Goal: Register for event/course

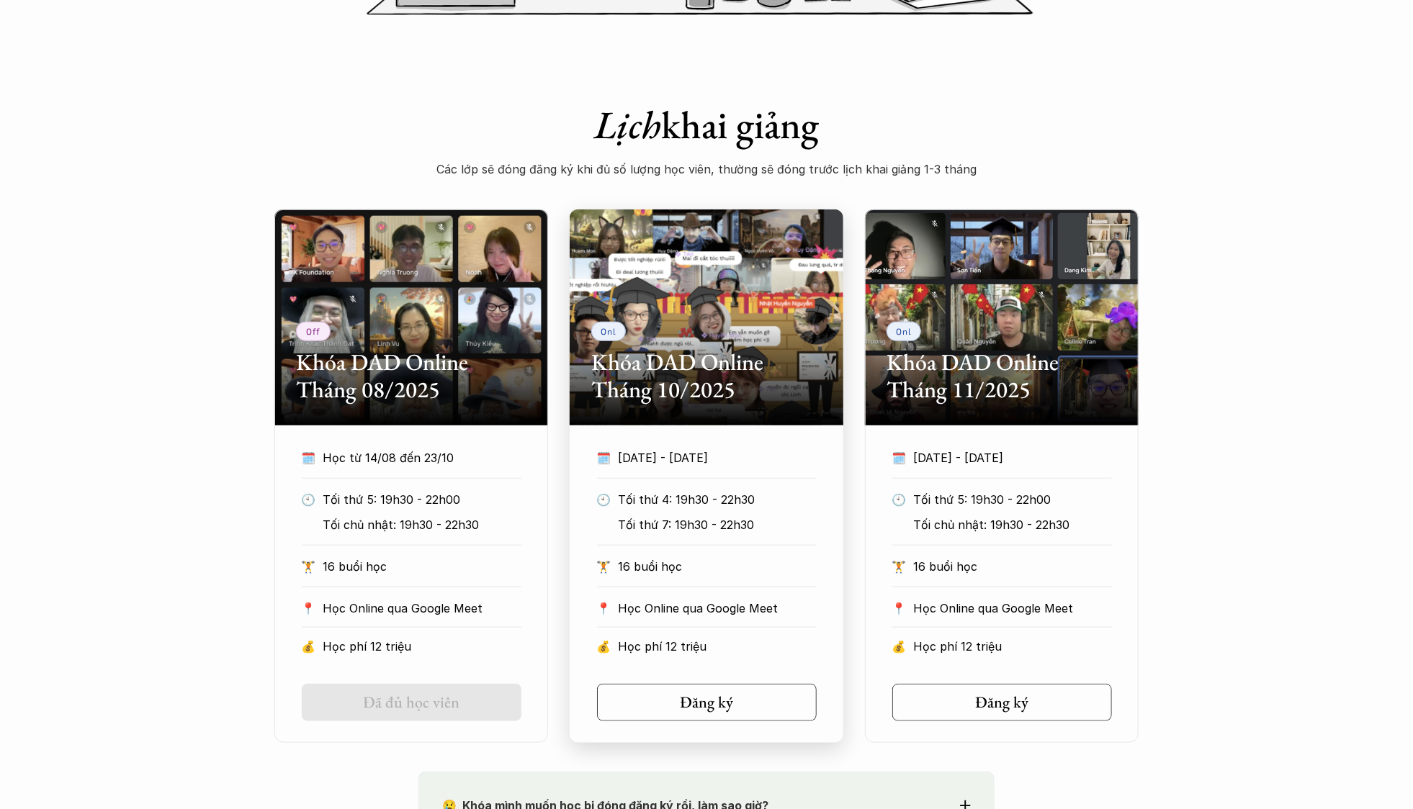
scroll to position [637, 0]
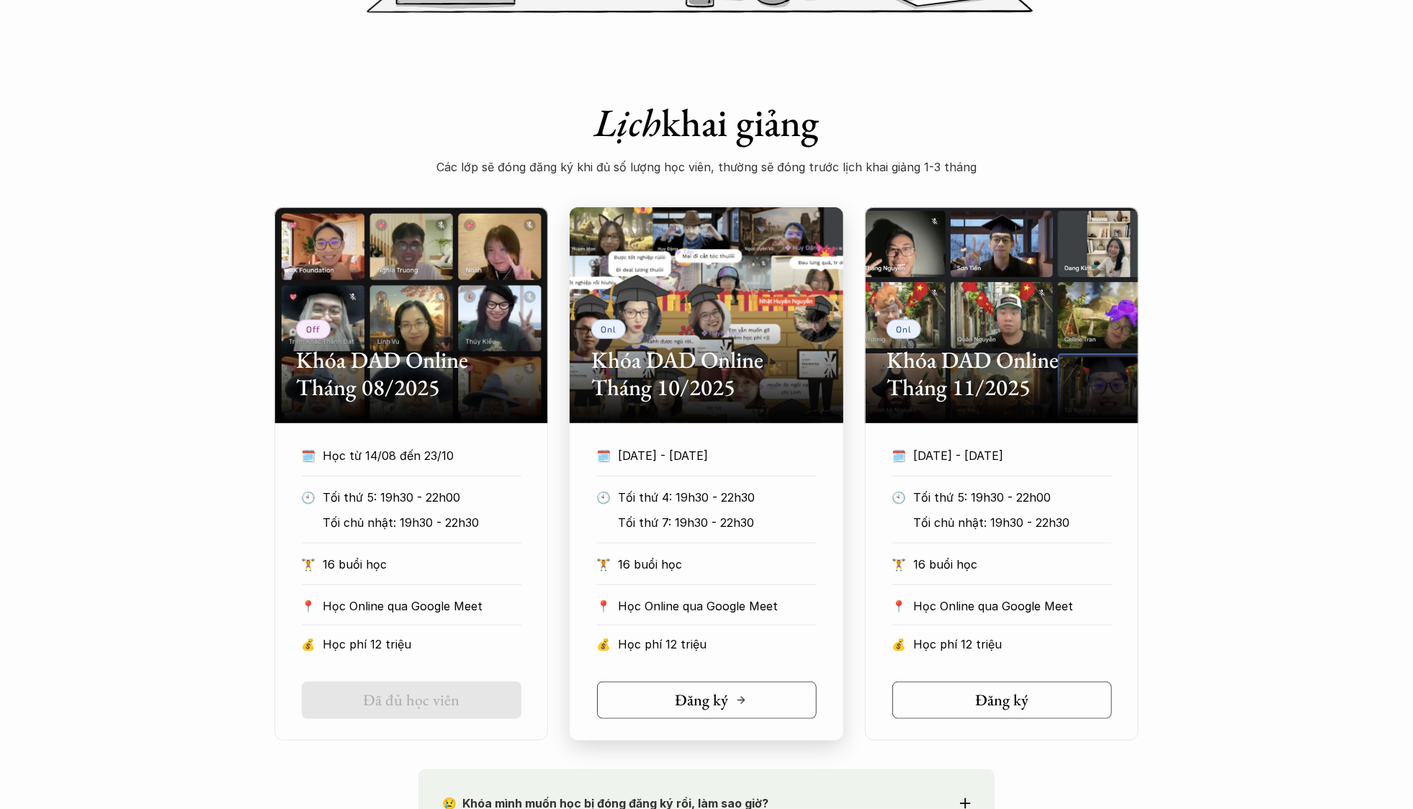
click at [704, 695] on h5 "Đăng ký" at bounding box center [701, 700] width 53 height 19
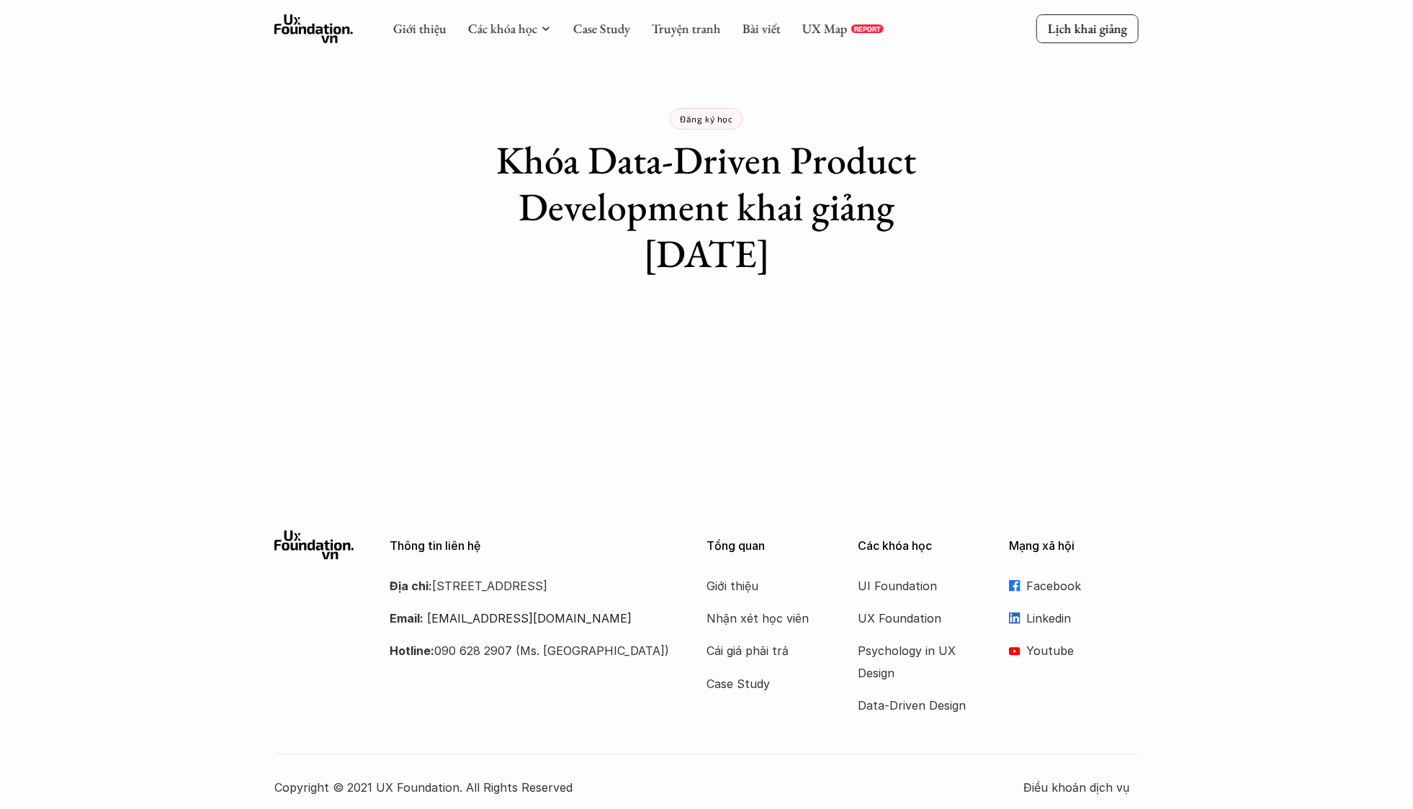
scroll to position [2, 0]
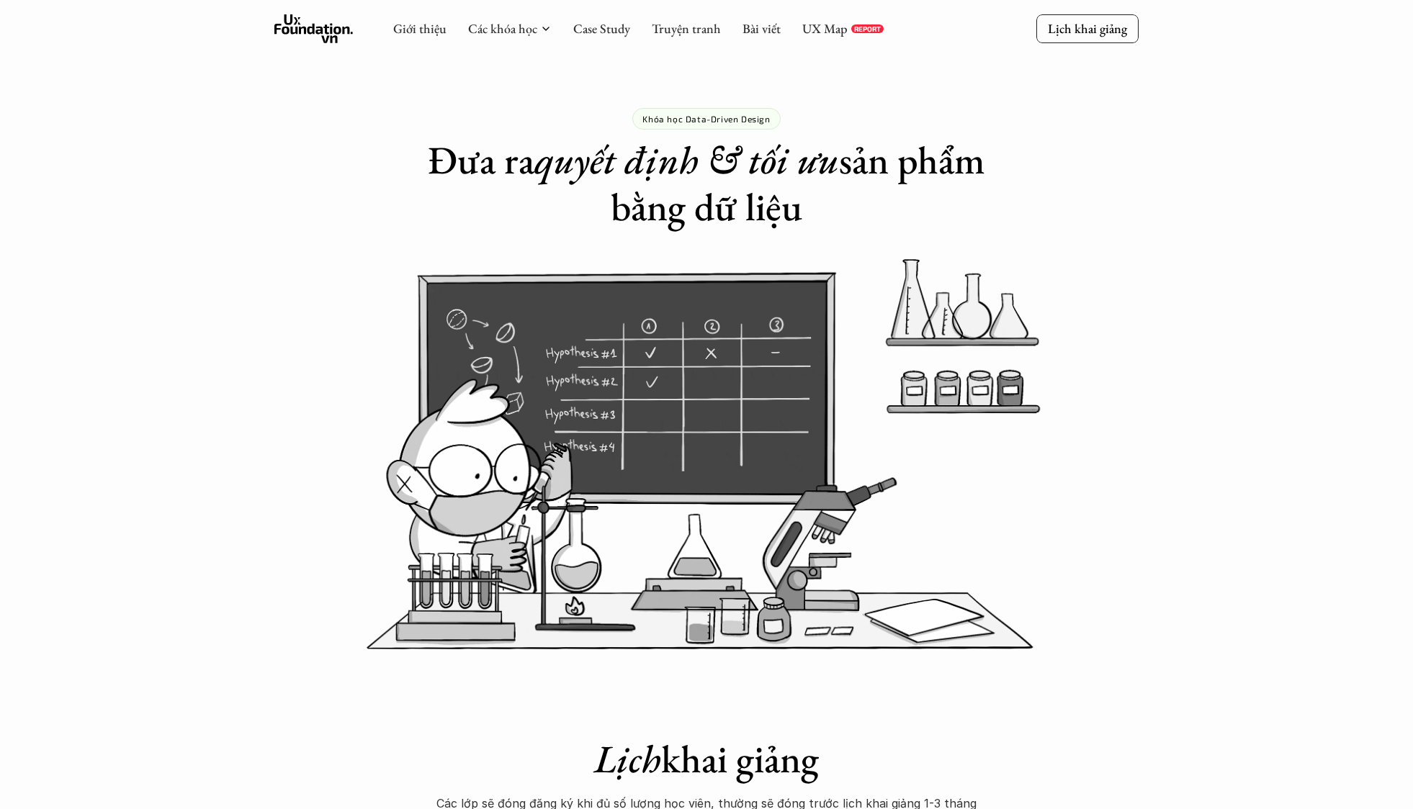
scroll to position [637, 0]
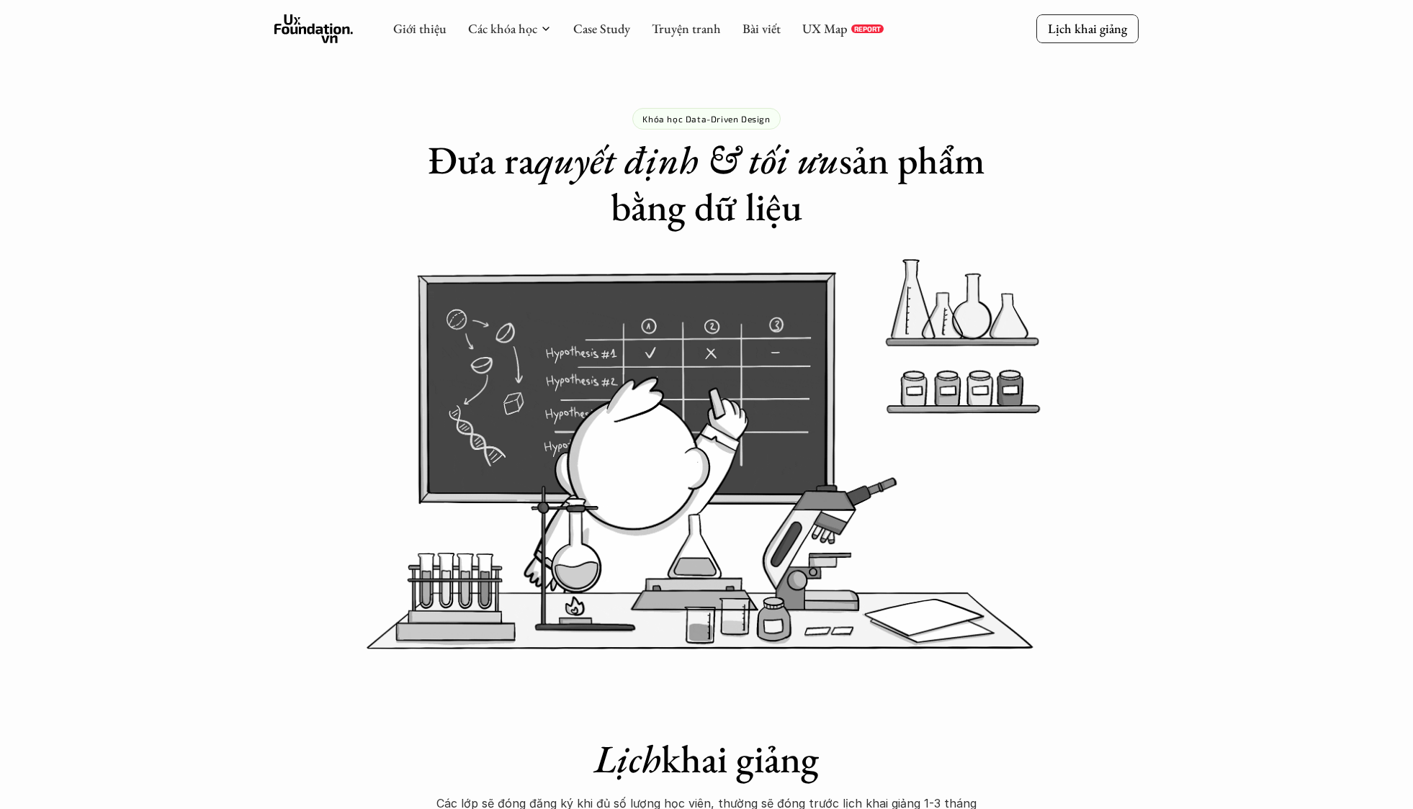
scroll to position [637, 0]
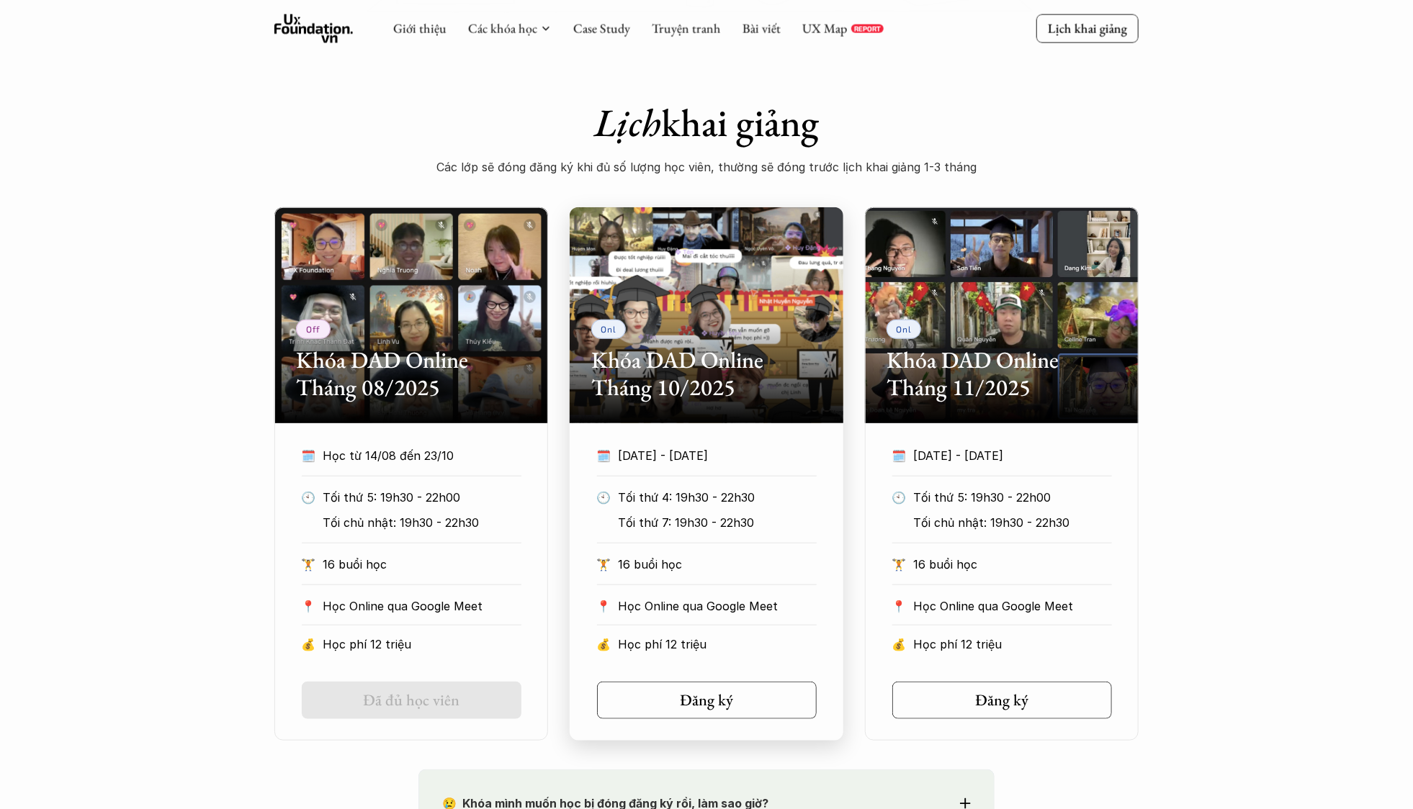
scroll to position [664, 0]
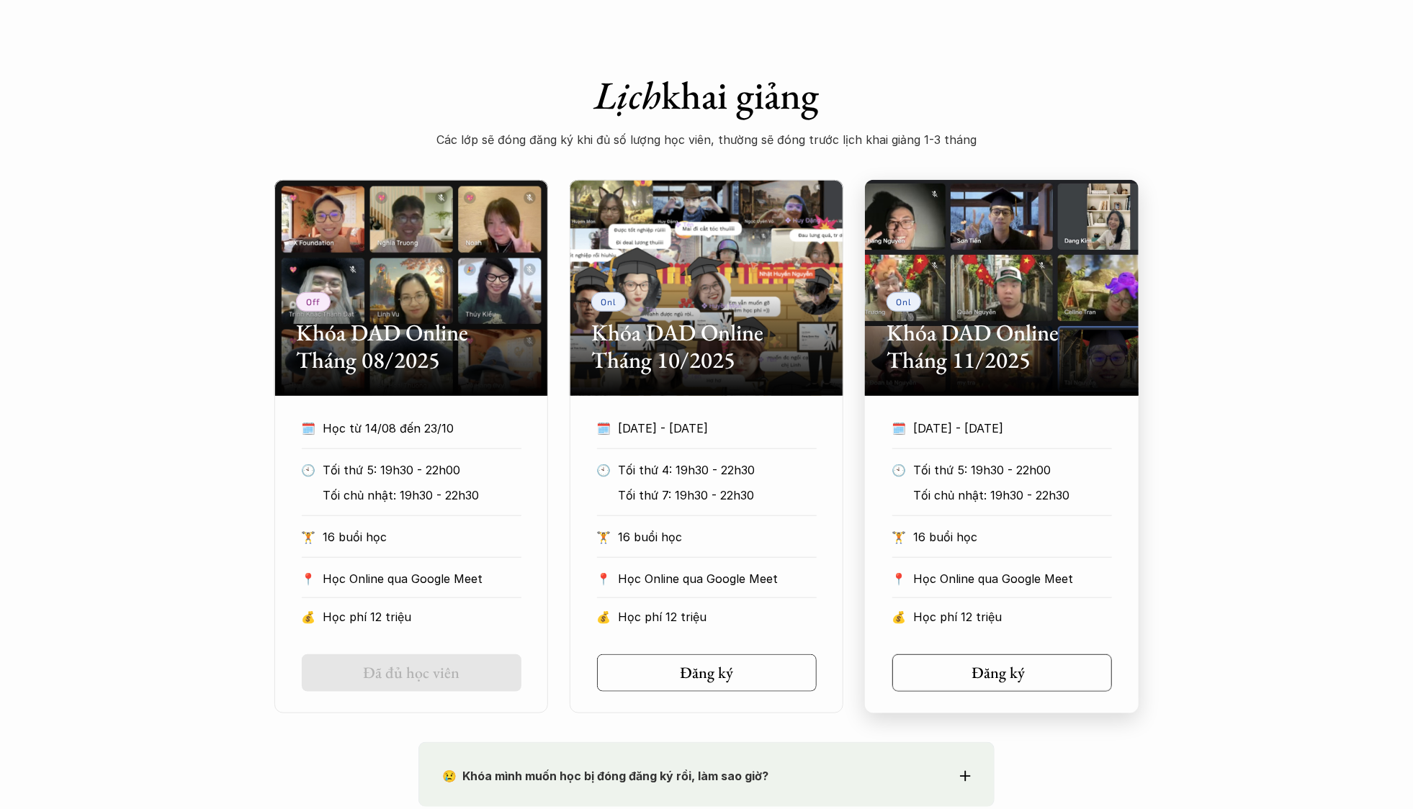
click at [972, 670] on h5 "Đăng ký" at bounding box center [998, 673] width 53 height 19
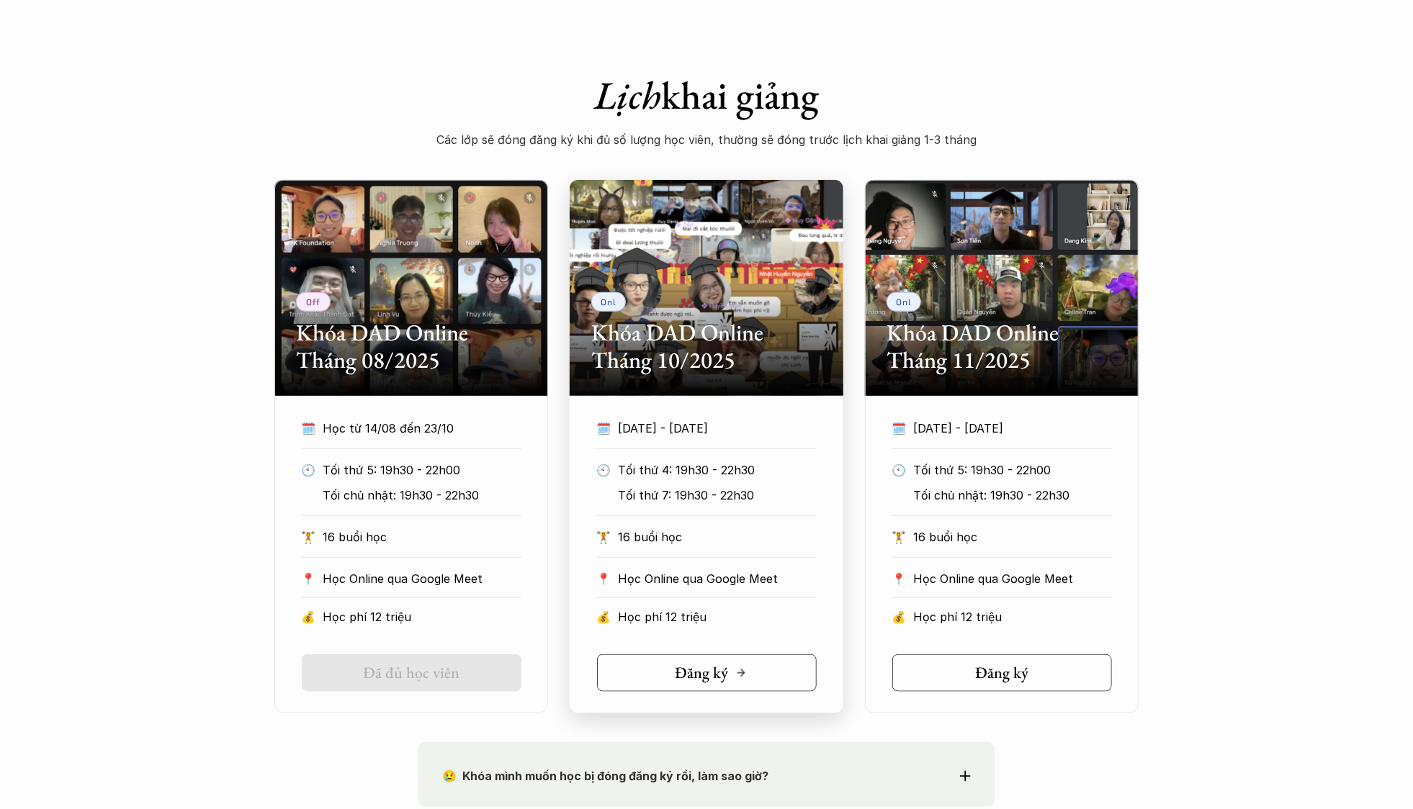
click at [745, 665] on div "Đăng ký" at bounding box center [711, 673] width 72 height 19
click at [699, 661] on link "Đăng ký" at bounding box center [707, 673] width 220 height 37
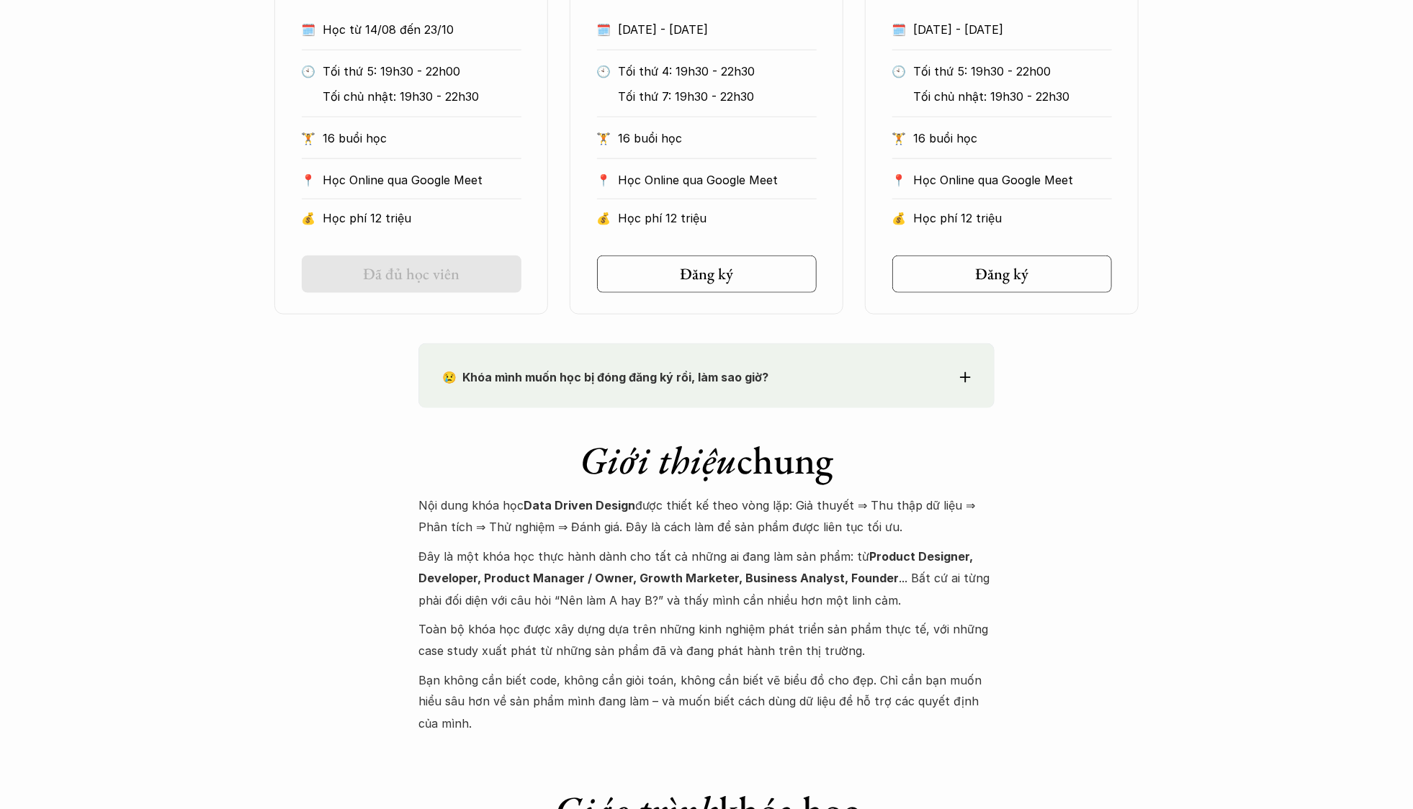
click at [1248, 310] on div "Off Khóa DAD Online Tháng 08/2025 🗓️ Học từ 14/08 đến 23/10 🕙 Tối thứ 5: 19h30 …" at bounding box center [706, 48] width 1413 height 534
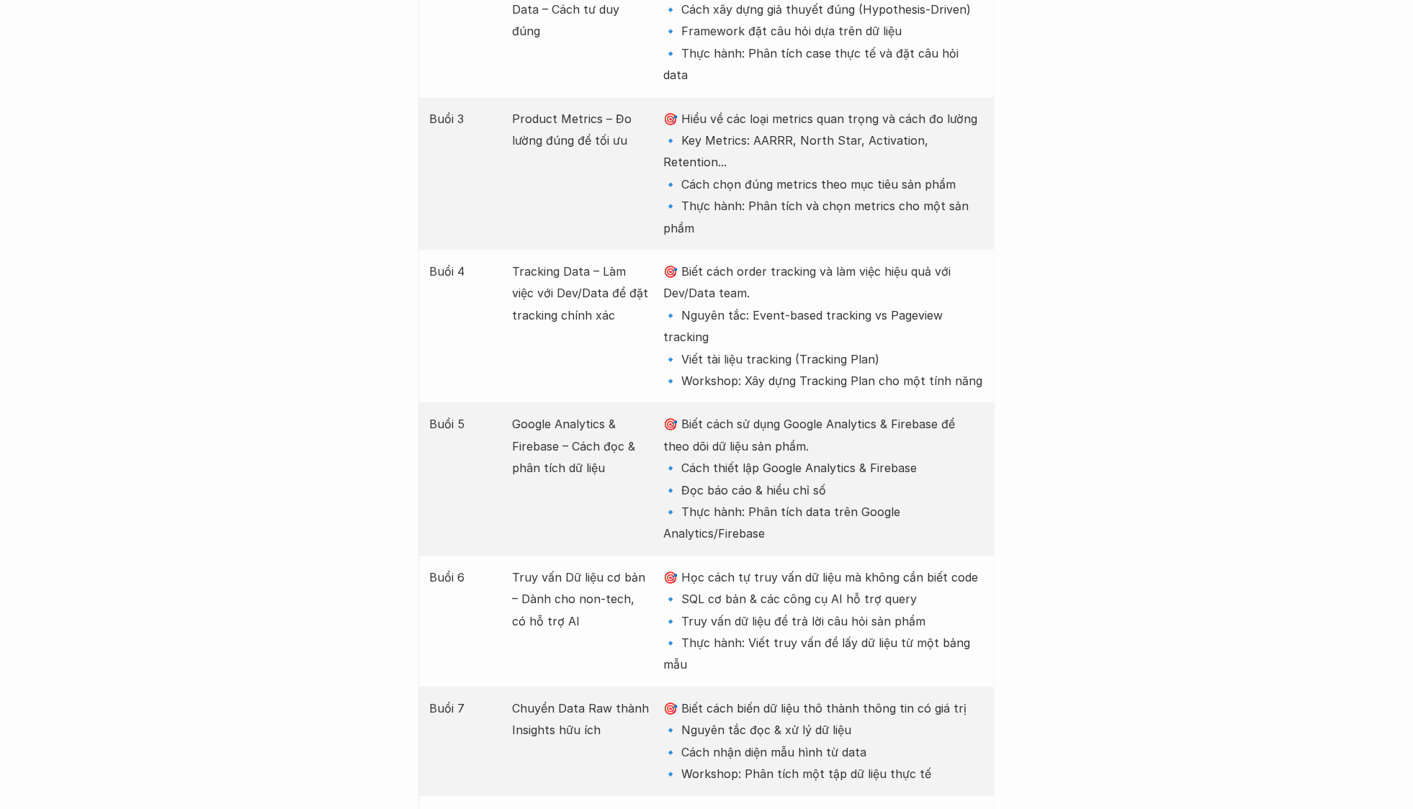
scroll to position [2147, 0]
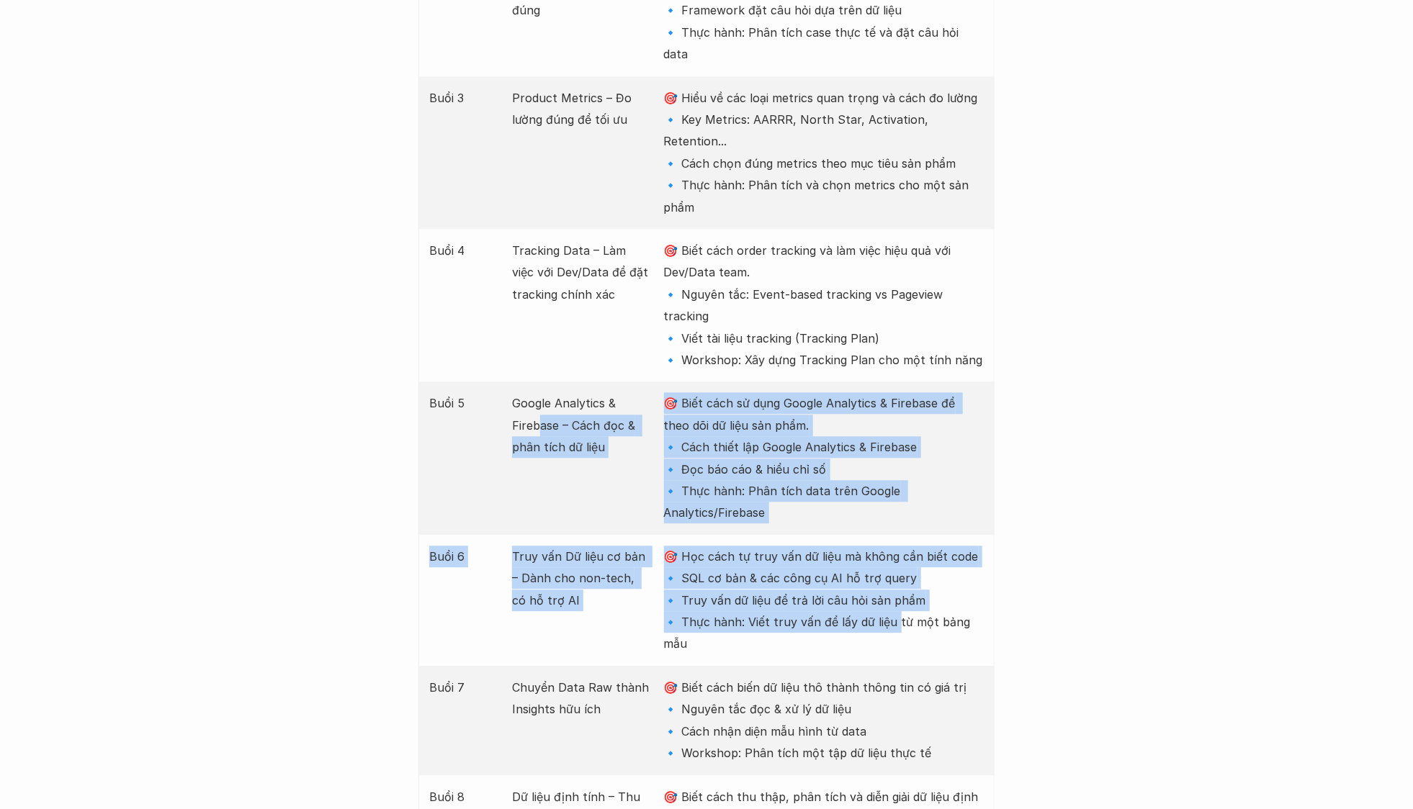
drag, startPoint x: 554, startPoint y: 332, endPoint x: 892, endPoint y: 544, distance: 399.2
click at [891, 544] on div "Buổi Nội dung Mục tiêu Buổi 1 Data trong thiết kế sản phẩm – Hiểu đúng & Ứng dụ…" at bounding box center [706, 763] width 576 height 1987
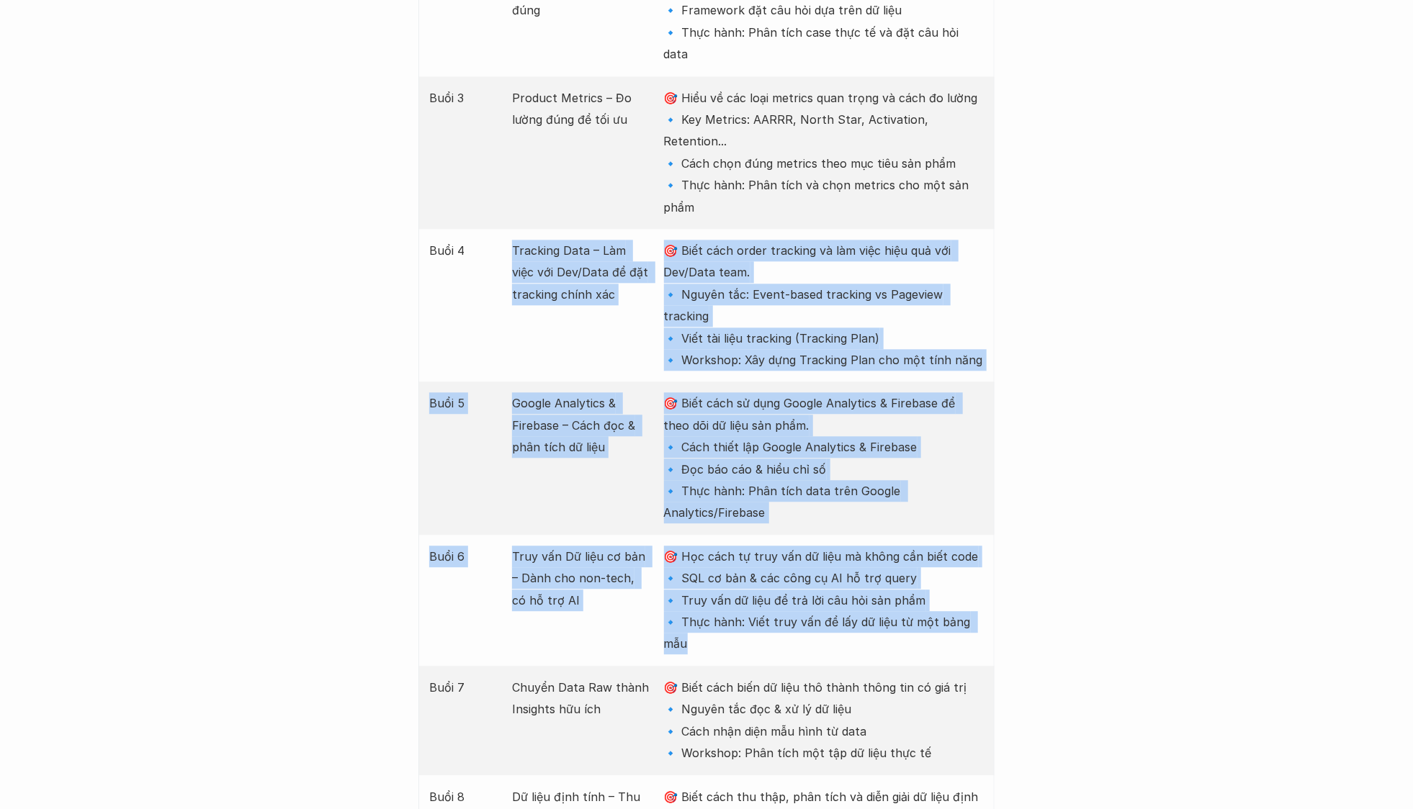
drag, startPoint x: 515, startPoint y: 170, endPoint x: 801, endPoint y: 562, distance: 485.5
click at [801, 562] on div "Buổi Nội dung Mục tiêu Buổi 1 Data trong thiết kế sản phẩm – Hiểu đúng & Ứng dụ…" at bounding box center [706, 763] width 576 height 1987
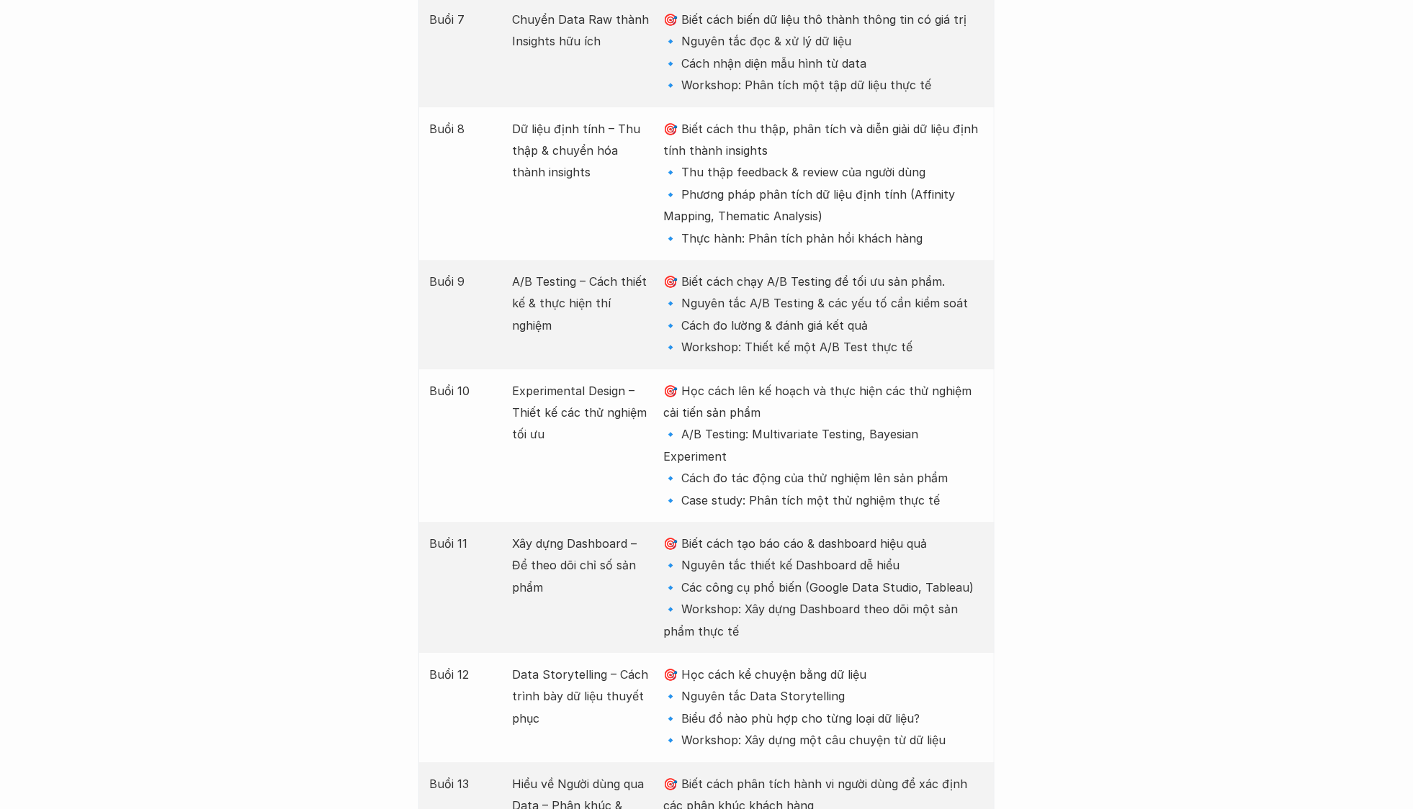
scroll to position [2817, 0]
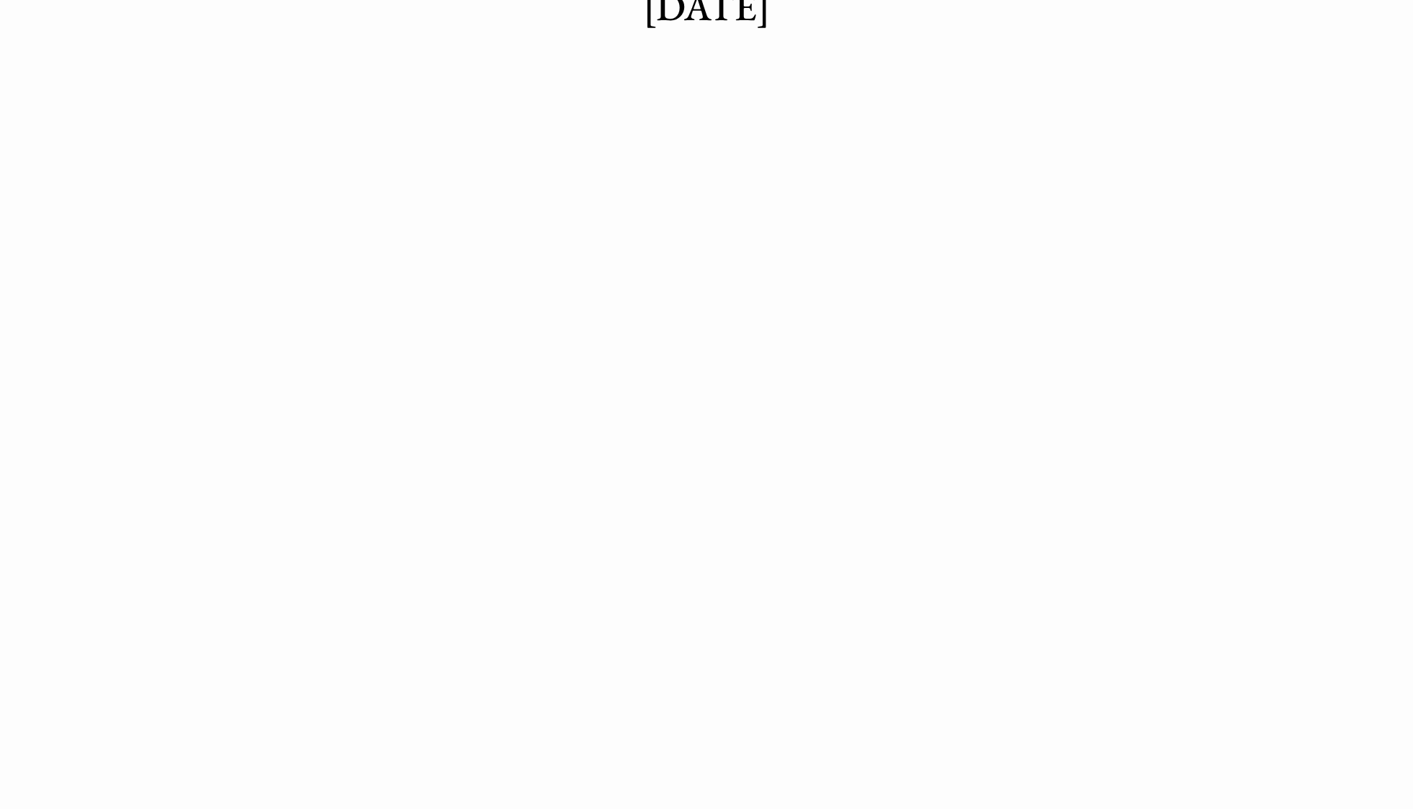
scroll to position [493, 0]
